Goal: Find specific page/section: Find specific page/section

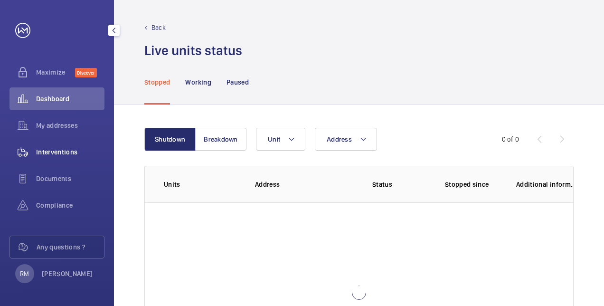
click at [57, 156] on span "Interventions" at bounding box center [70, 151] width 68 height 9
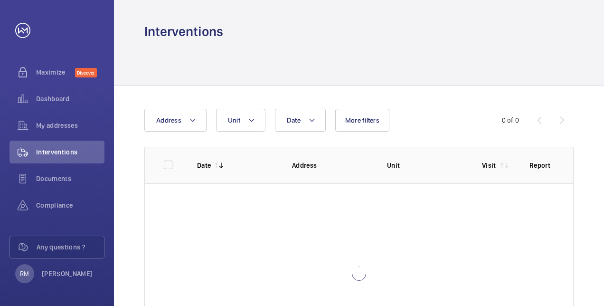
scroll to position [47, 0]
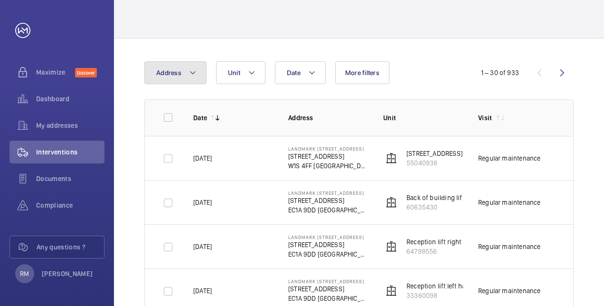
click at [198, 74] on button "Address" at bounding box center [175, 72] width 62 height 23
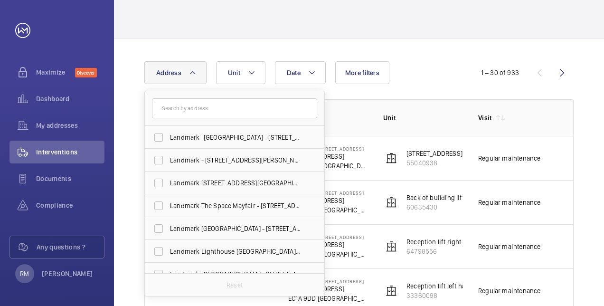
click at [201, 109] on input "text" at bounding box center [234, 108] width 165 height 20
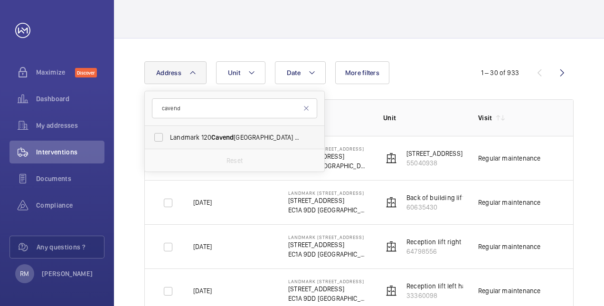
type input "cavend"
click at [213, 132] on label "Landmark [GEOGRAPHIC_DATA] - Landmark Office Space - [GEOGRAPHIC_DATA]" at bounding box center [227, 137] width 165 height 23
click at [168, 132] on input "Landmark [GEOGRAPHIC_DATA] - Landmark Office Space - [GEOGRAPHIC_DATA]" at bounding box center [158, 137] width 19 height 19
checkbox input "true"
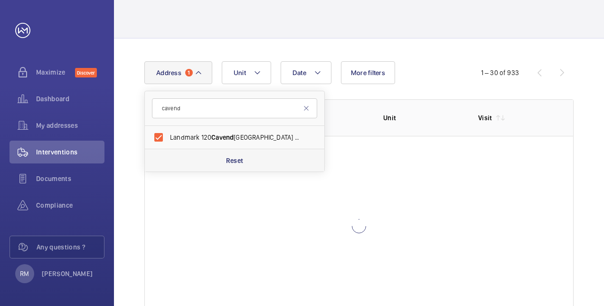
click at [221, 158] on div "Reset" at bounding box center [235, 160] width 180 height 23
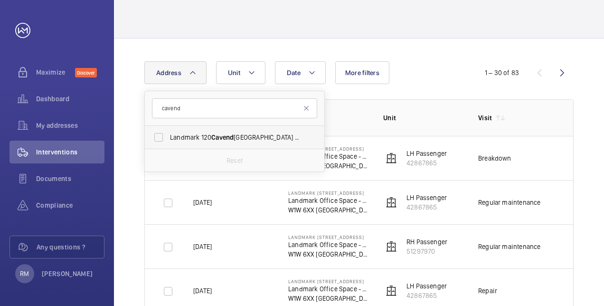
click at [218, 138] on span "Cavend" at bounding box center [222, 137] width 22 height 8
click at [168, 138] on input "Landmark [GEOGRAPHIC_DATA] - Landmark Office Space - [GEOGRAPHIC_DATA]" at bounding box center [158, 137] width 19 height 19
checkbox input "true"
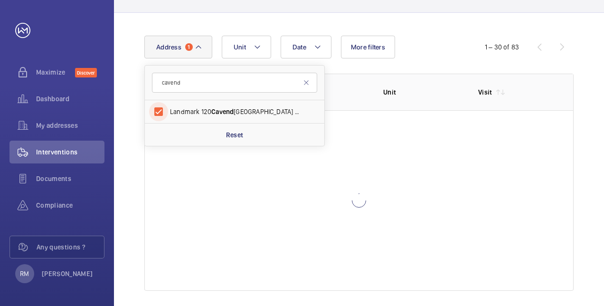
scroll to position [81, 0]
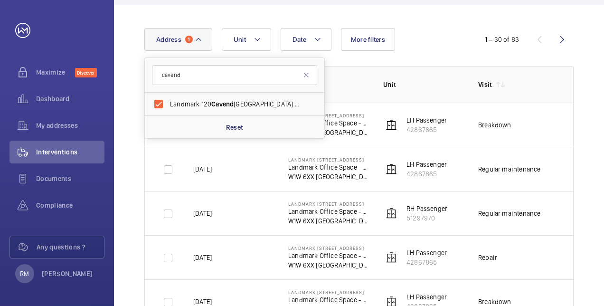
click at [347, 66] on th "Address" at bounding box center [320, 84] width 95 height 37
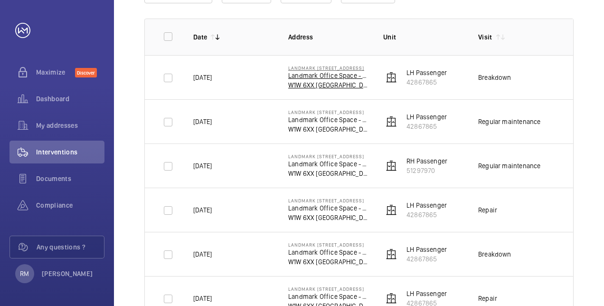
scroll to position [176, 0]
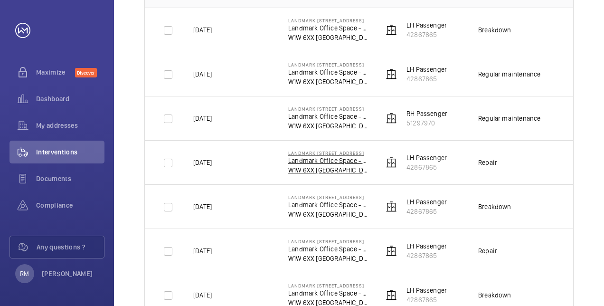
click at [313, 166] on p "W1W 6XX [GEOGRAPHIC_DATA]" at bounding box center [328, 169] width 80 height 9
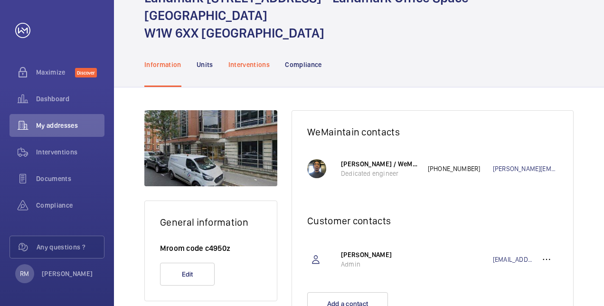
click at [242, 53] on div "Interventions" at bounding box center [249, 64] width 42 height 45
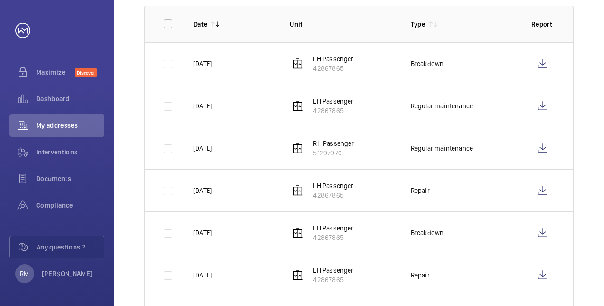
scroll to position [53, 0]
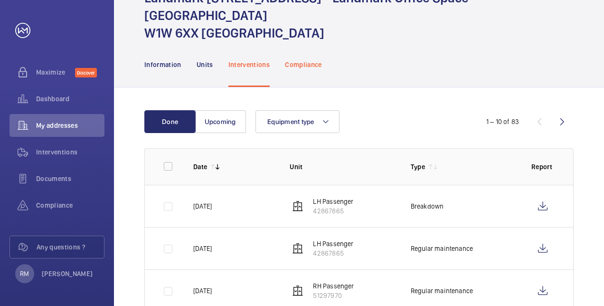
click at [294, 66] on p "Compliance" at bounding box center [303, 64] width 37 height 9
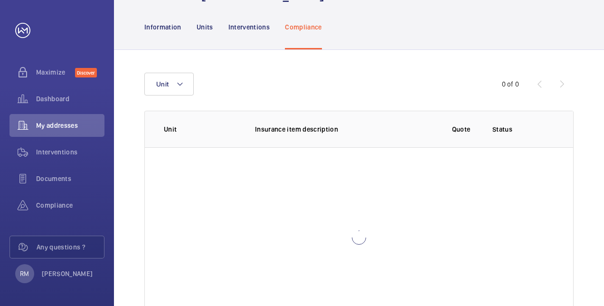
scroll to position [135, 0]
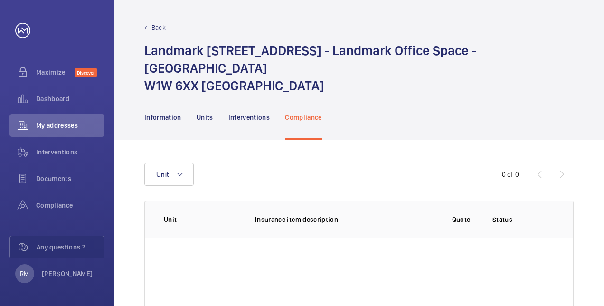
click at [159, 21] on div "Back Landmark [STREET_ADDRESS] - Landmark Office Space - [STREET_ADDRESS]" at bounding box center [359, 47] width 490 height 95
click at [158, 23] on p "Back" at bounding box center [159, 27] width 14 height 9
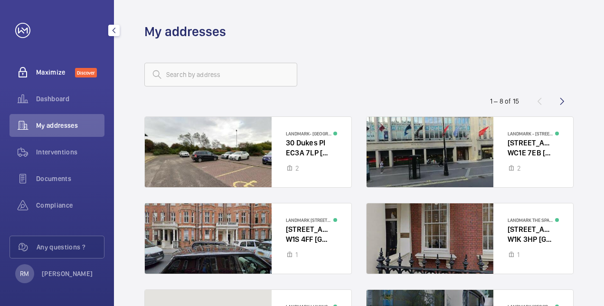
click at [39, 67] on span "Maximize" at bounding box center [55, 71] width 39 height 9
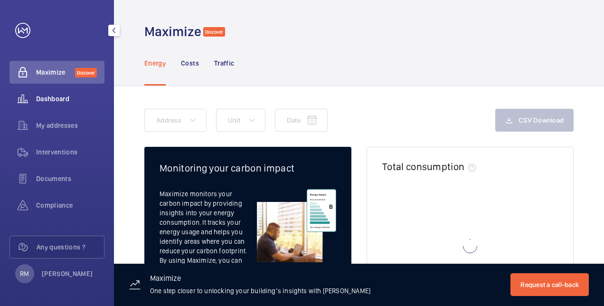
click at [49, 98] on span "Dashboard" at bounding box center [70, 98] width 68 height 9
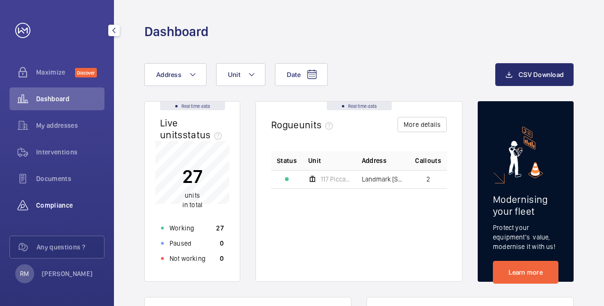
click at [61, 202] on span "Compliance" at bounding box center [70, 204] width 68 height 9
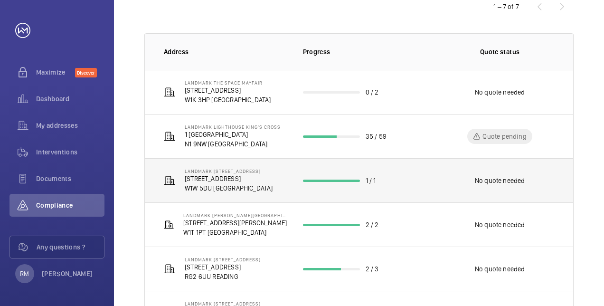
scroll to position [161, 0]
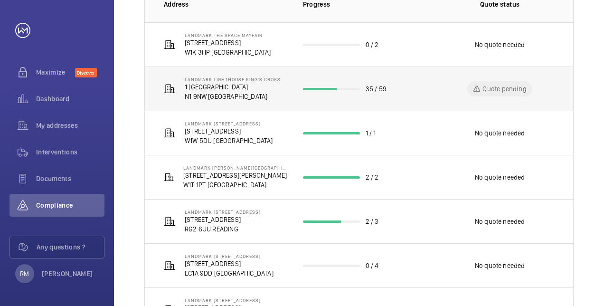
click at [216, 92] on p "N1 9NW [GEOGRAPHIC_DATA]" at bounding box center [233, 96] width 96 height 9
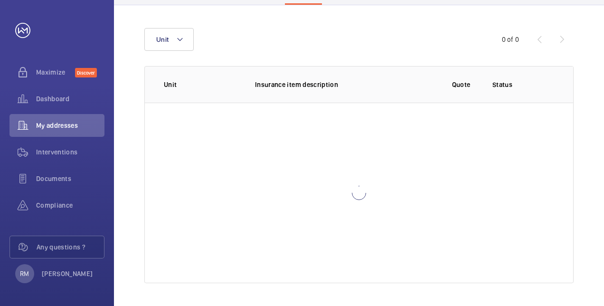
scroll to position [117, 0]
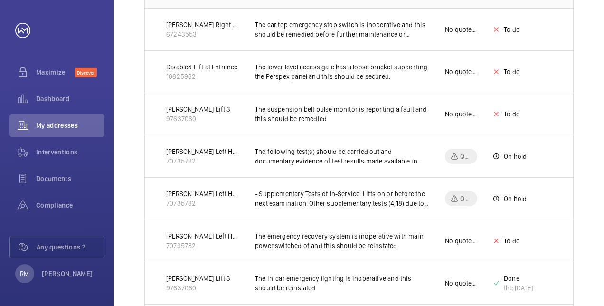
scroll to position [164, 0]
